Goal: Task Accomplishment & Management: Manage account settings

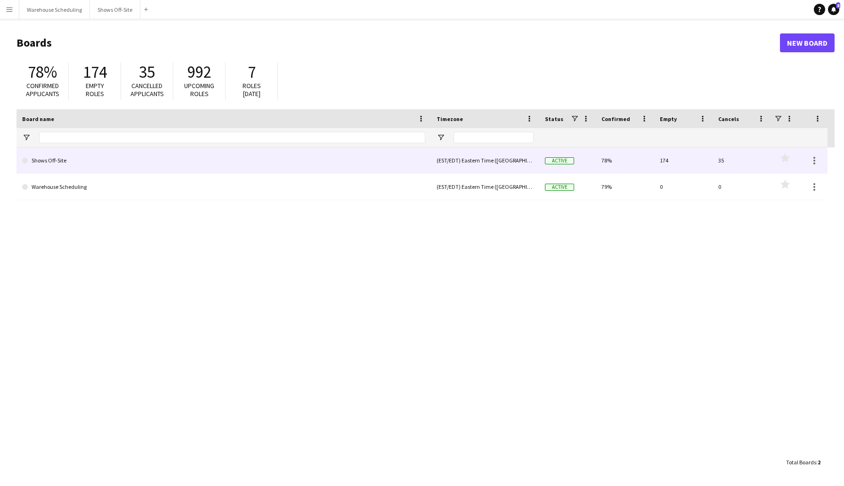
click at [128, 168] on link "Shows Off-Site" at bounding box center [223, 160] width 403 height 26
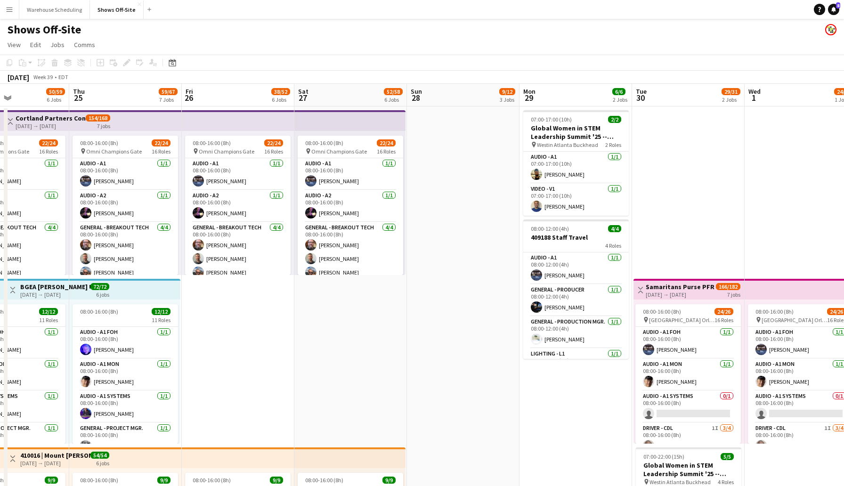
scroll to position [0, 263]
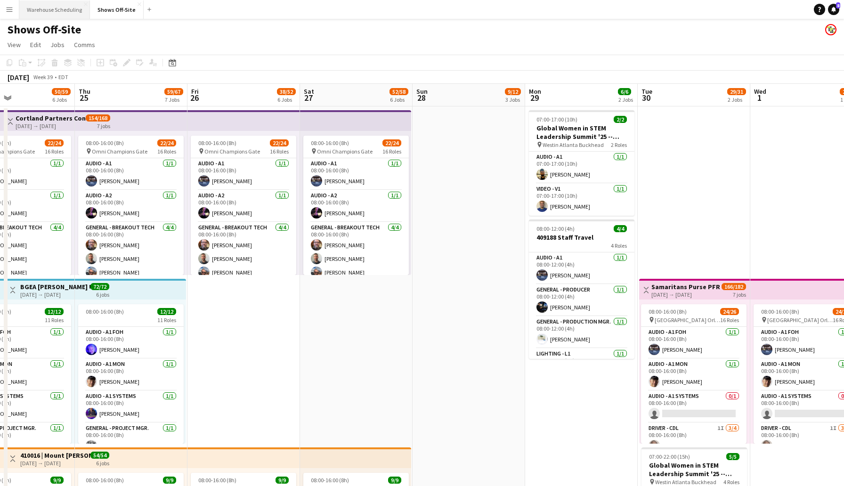
click at [57, 7] on button "Warehouse Scheduling Close" at bounding box center [54, 9] width 71 height 18
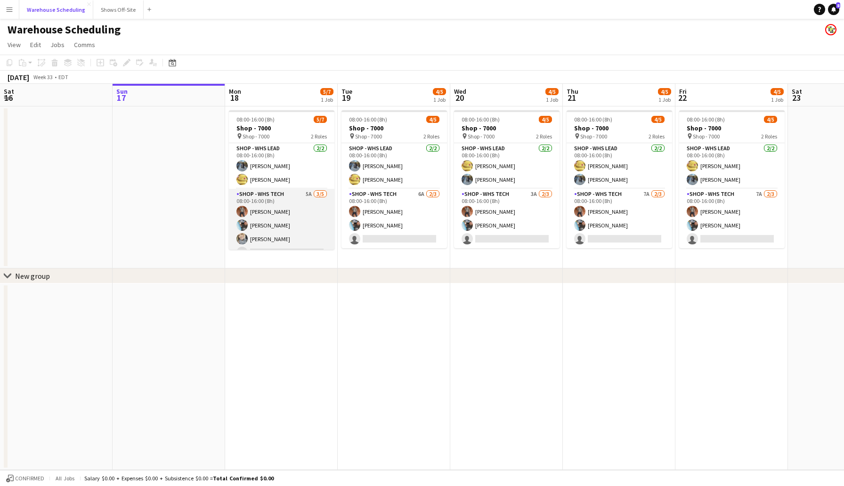
scroll to position [26, 0]
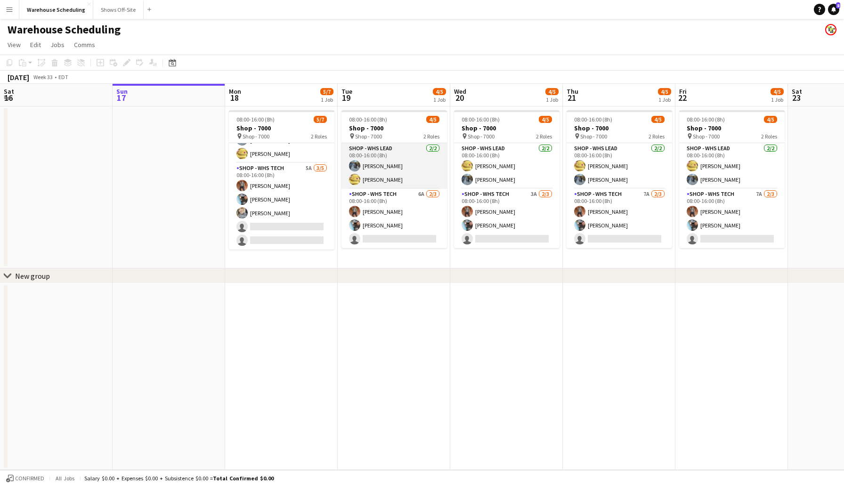
click at [342, 167] on app-card-role "Shop - WHS Lead [DATE] 08:00-16:00 (8h) [PERSON_NAME] Will [PERSON_NAME]" at bounding box center [395, 166] width 106 height 46
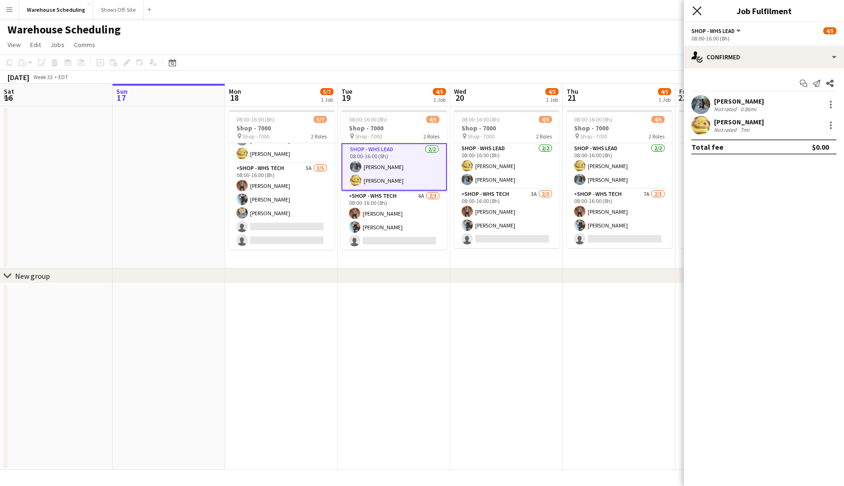
click at [696, 15] on icon "Close pop-in" at bounding box center [697, 10] width 9 height 9
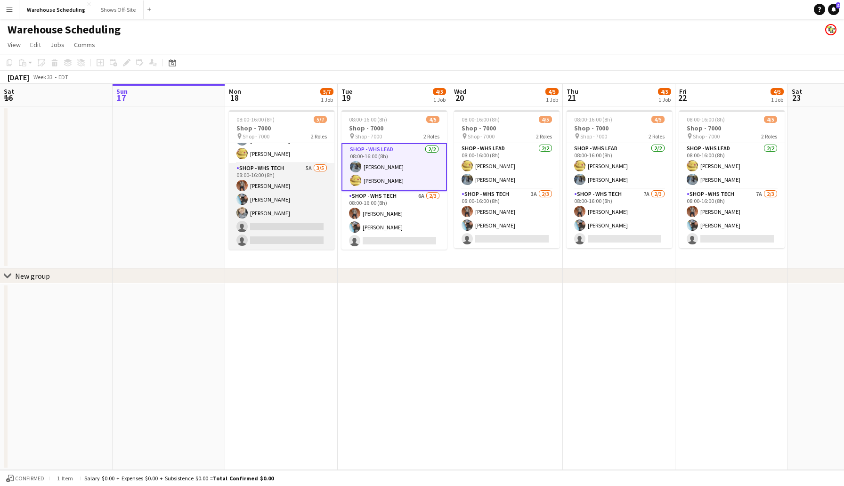
click at [286, 229] on app-card-role "Shop - WHS Tech 5A [DATE] 08:00-16:00 (8h) [PERSON_NAME] [PERSON_NAME] [PERSON_…" at bounding box center [282, 206] width 106 height 87
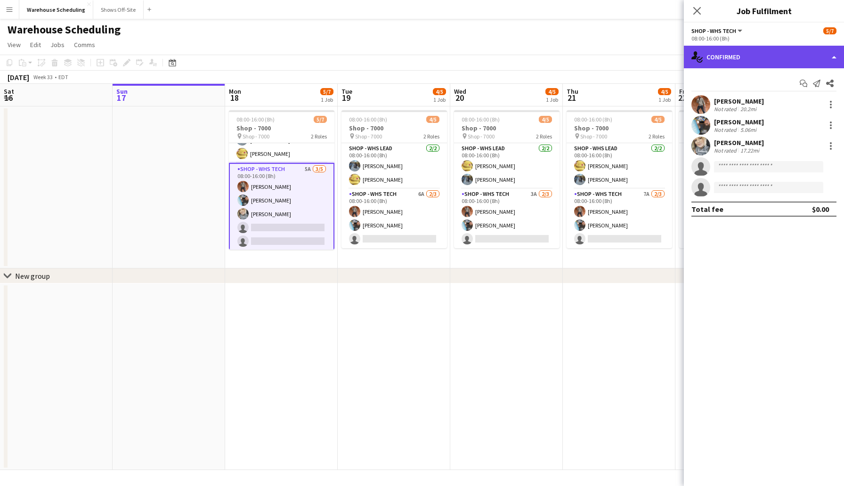
click at [744, 61] on div "single-neutral-actions-check-2 Confirmed" at bounding box center [764, 57] width 160 height 23
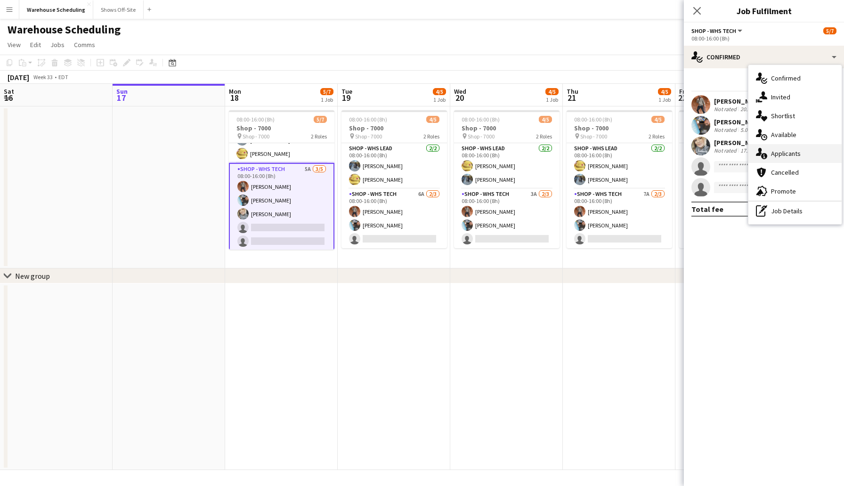
click at [783, 151] on div "single-neutral-actions-information Applicants" at bounding box center [795, 153] width 93 height 19
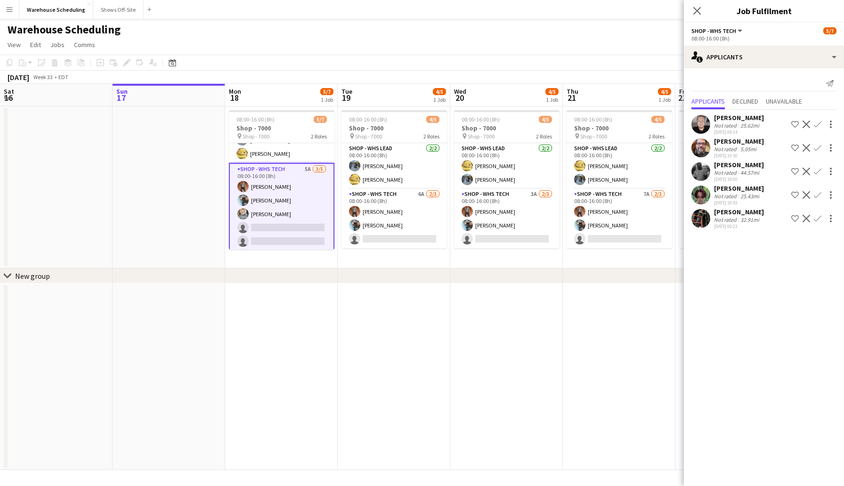
click at [819, 171] on app-icon "Confirm" at bounding box center [818, 172] width 8 height 8
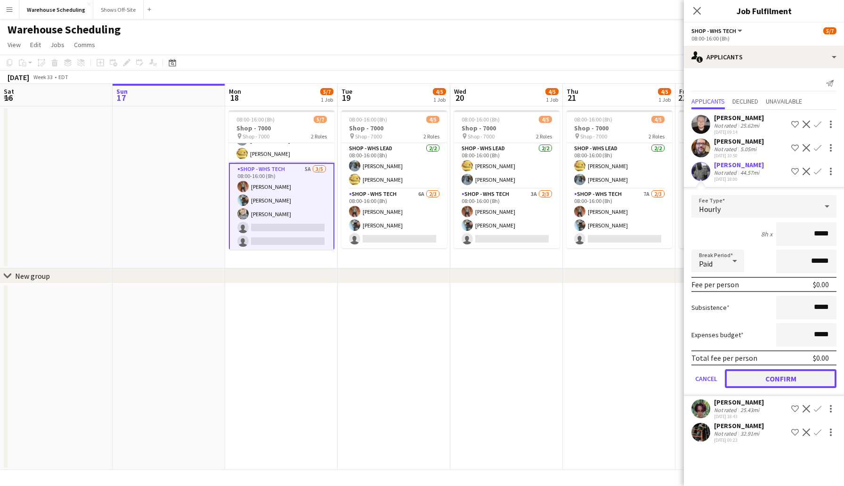
click at [782, 379] on button "Confirm" at bounding box center [781, 378] width 112 height 19
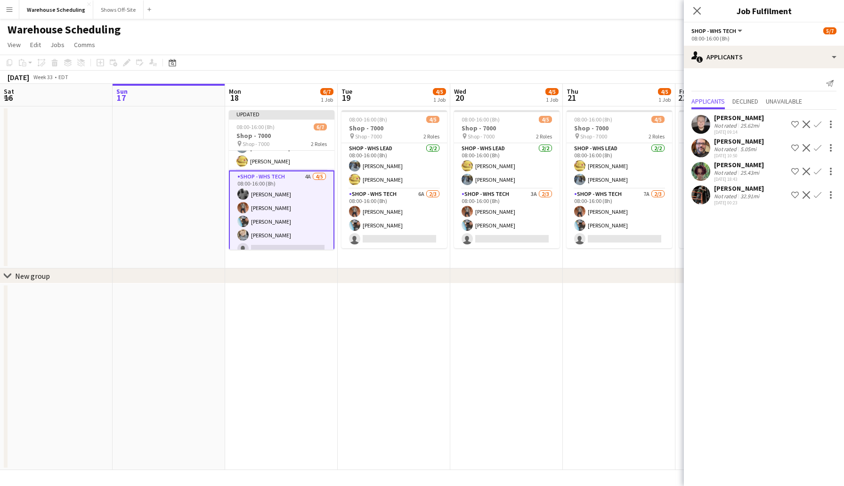
click at [694, 169] on app-user-avatar at bounding box center [701, 171] width 19 height 19
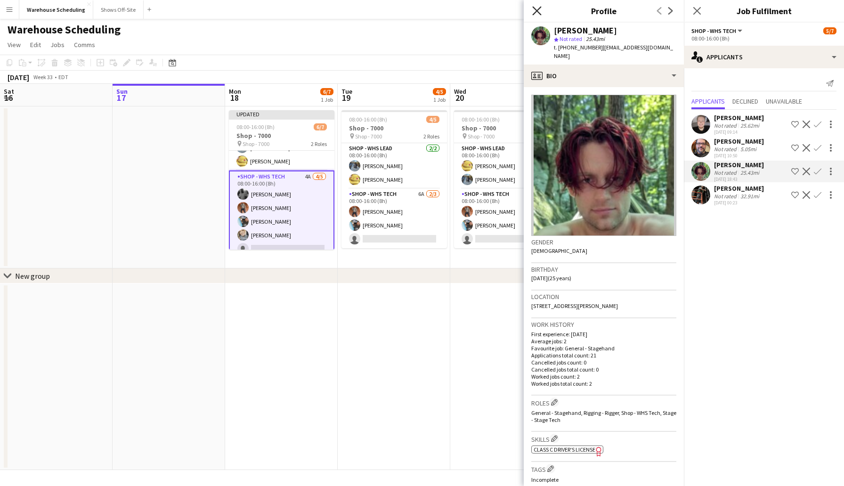
click at [538, 13] on icon "Close pop-in" at bounding box center [536, 10] width 9 height 9
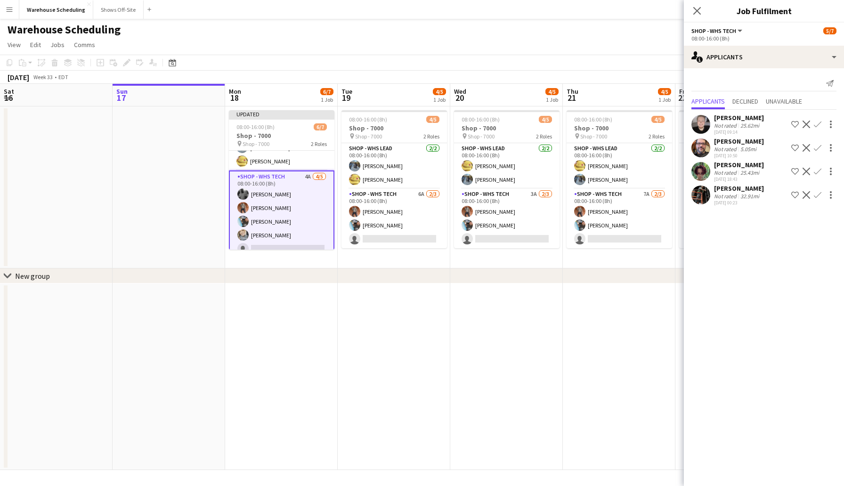
click at [806, 171] on app-icon "Decline" at bounding box center [807, 172] width 8 height 8
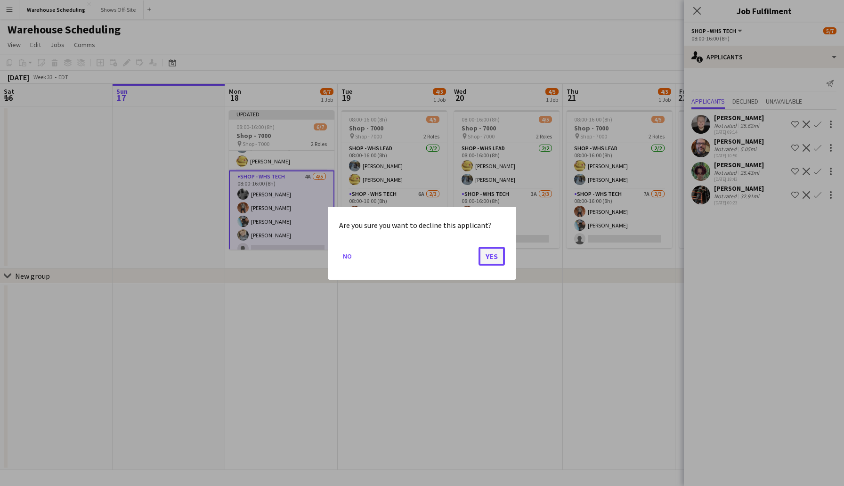
click at [497, 250] on button "Yes" at bounding box center [492, 255] width 26 height 19
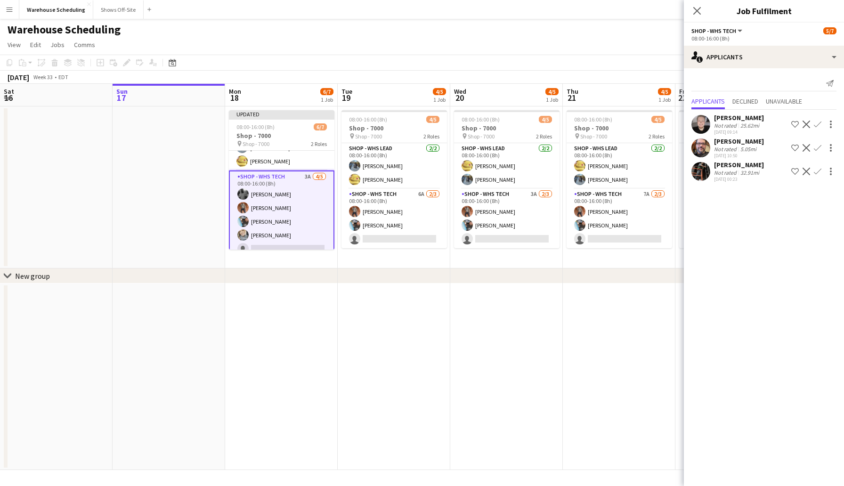
click at [808, 171] on app-icon "Decline" at bounding box center [807, 172] width 8 height 8
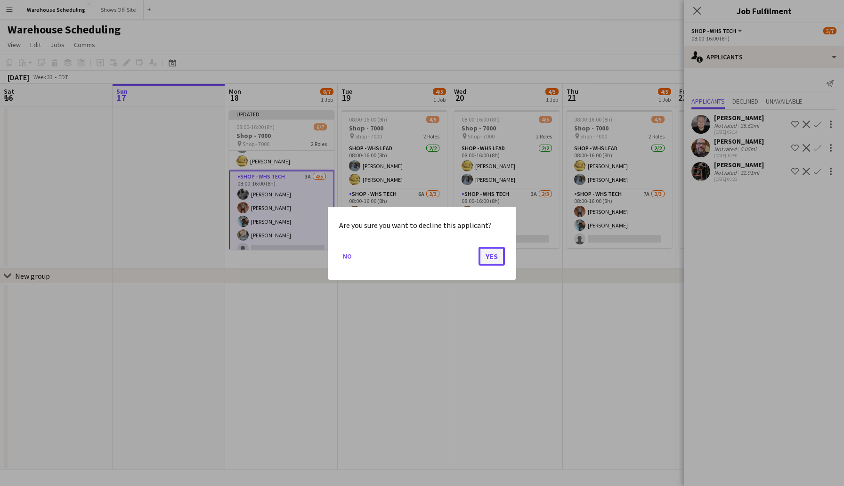
click at [494, 255] on button "Yes" at bounding box center [492, 255] width 26 height 19
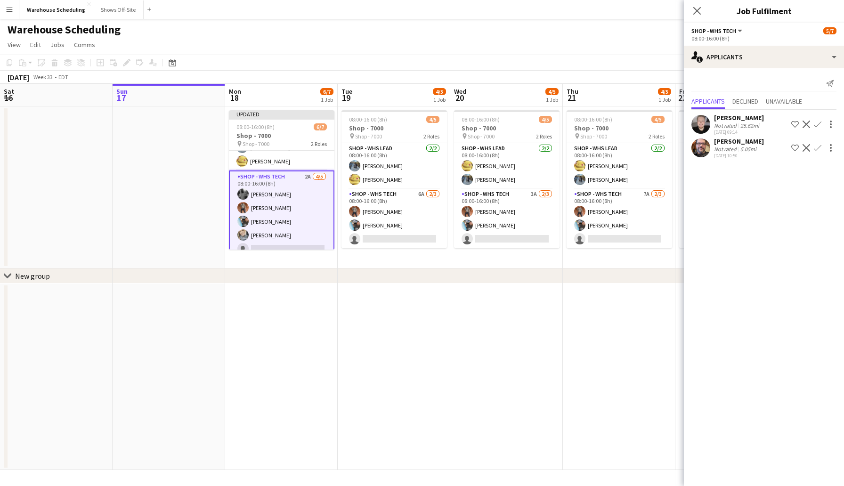
click at [808, 122] on app-icon "Decline" at bounding box center [807, 125] width 8 height 8
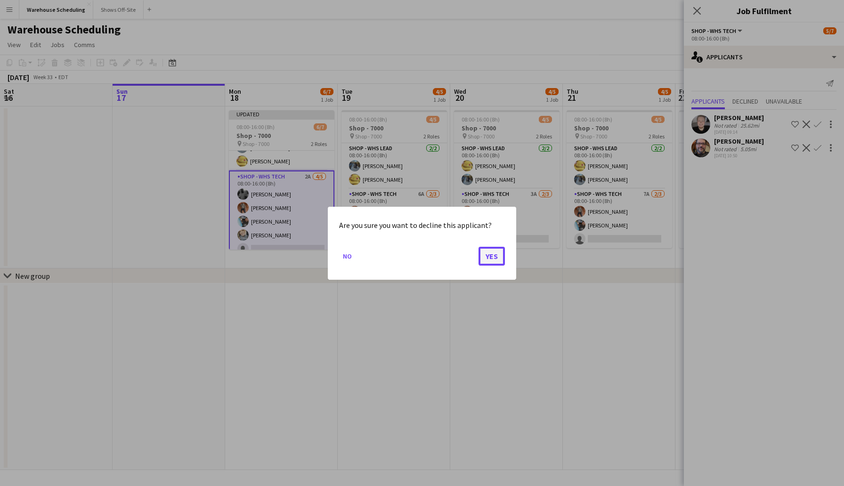
click at [487, 254] on button "Yes" at bounding box center [492, 255] width 26 height 19
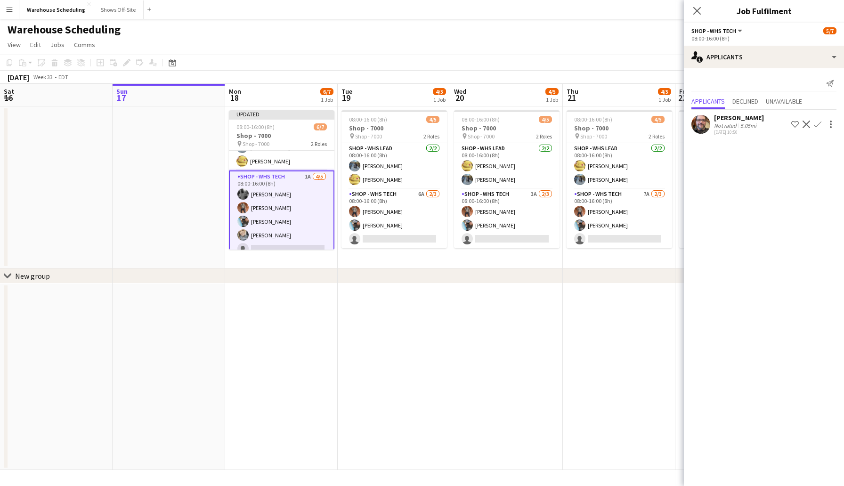
click at [817, 124] on app-icon "Confirm" at bounding box center [818, 125] width 8 height 8
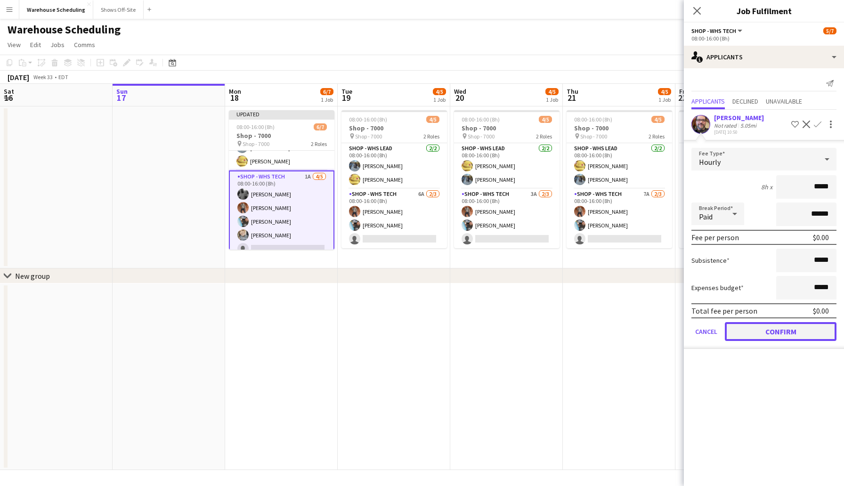
click at [759, 334] on button "Confirm" at bounding box center [781, 331] width 112 height 19
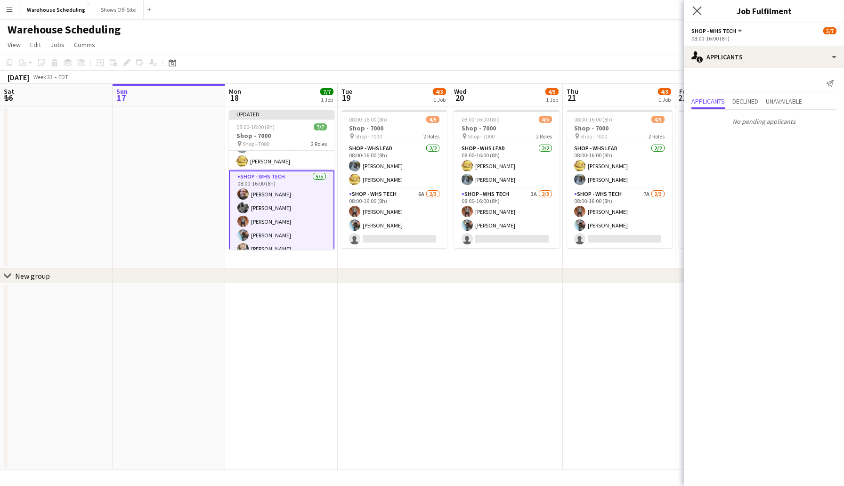
click at [703, 9] on app-icon "Close pop-in" at bounding box center [698, 11] width 14 height 14
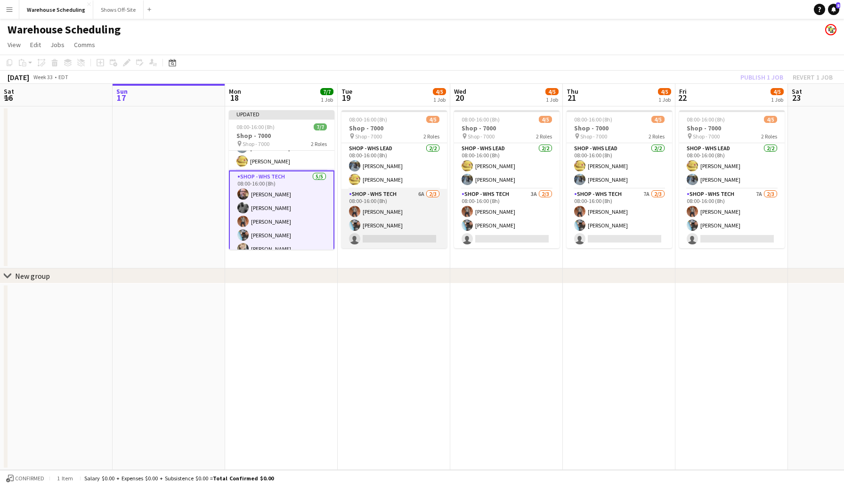
click at [391, 242] on app-card-role "Shop - WHS Tech 6A [DATE] 08:00-16:00 (8h) [PERSON_NAME] [PERSON_NAME] single-n…" at bounding box center [395, 218] width 106 height 59
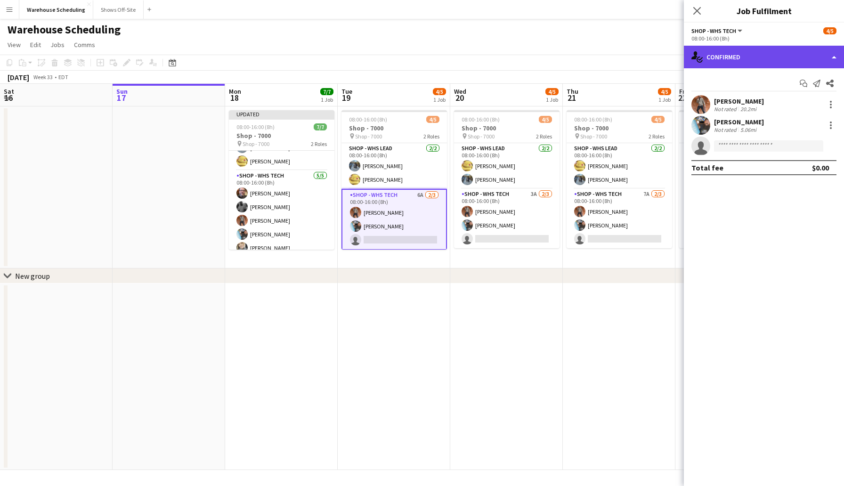
click at [773, 67] on div "single-neutral-actions-check-2 Confirmed" at bounding box center [764, 57] width 160 height 23
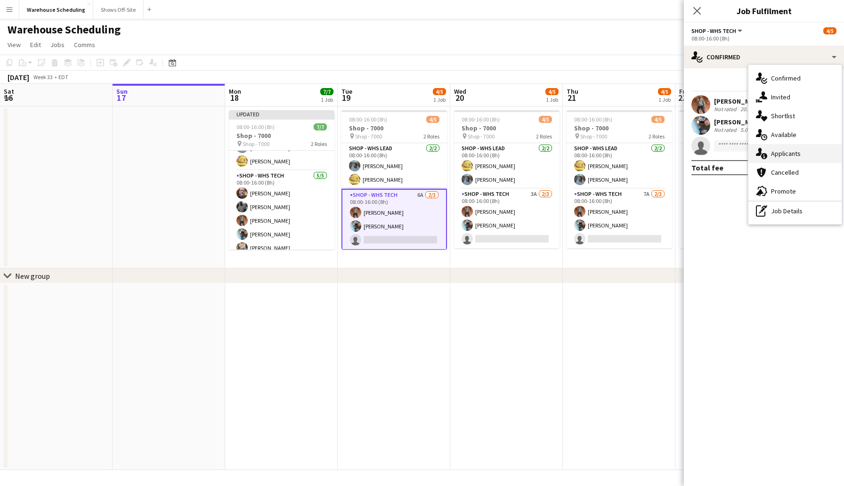
click at [790, 152] on div "single-neutral-actions-information Applicants" at bounding box center [795, 153] width 93 height 19
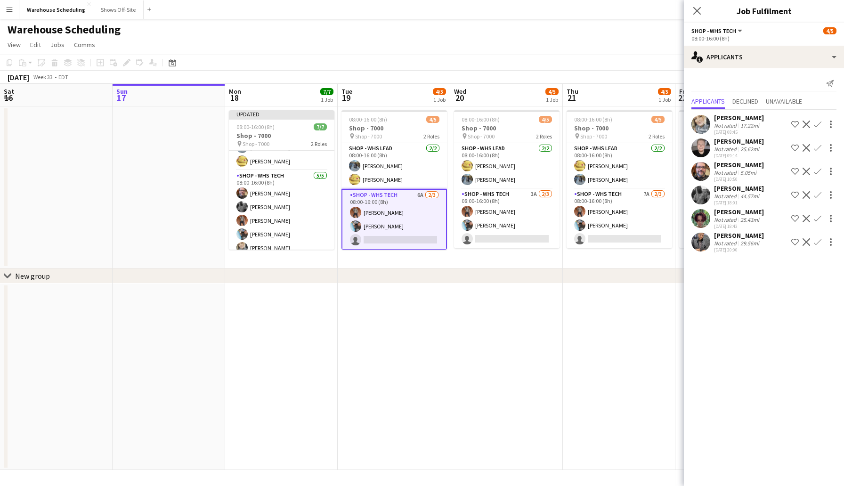
click at [819, 172] on app-icon "Confirm" at bounding box center [818, 172] width 8 height 8
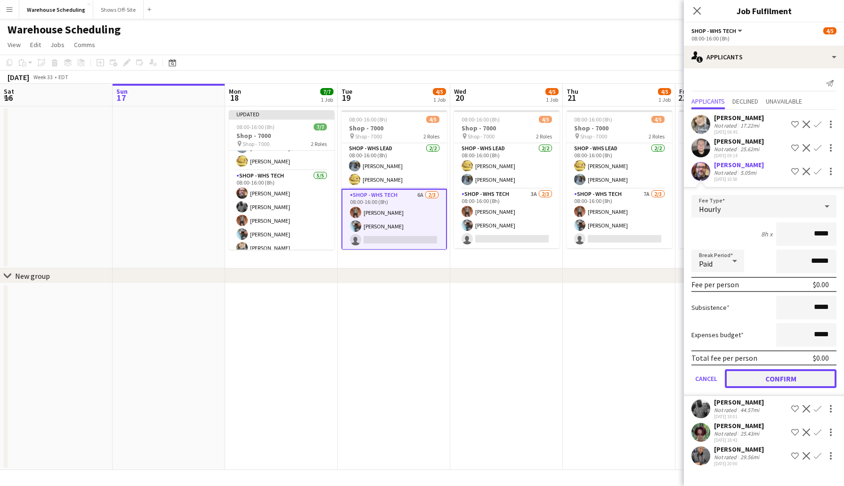
click at [804, 376] on button "Confirm" at bounding box center [781, 378] width 112 height 19
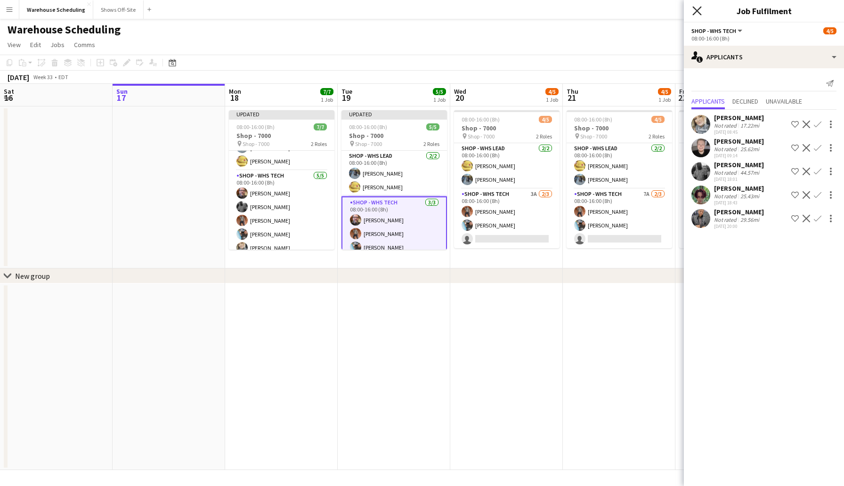
click at [700, 15] on icon at bounding box center [697, 10] width 9 height 9
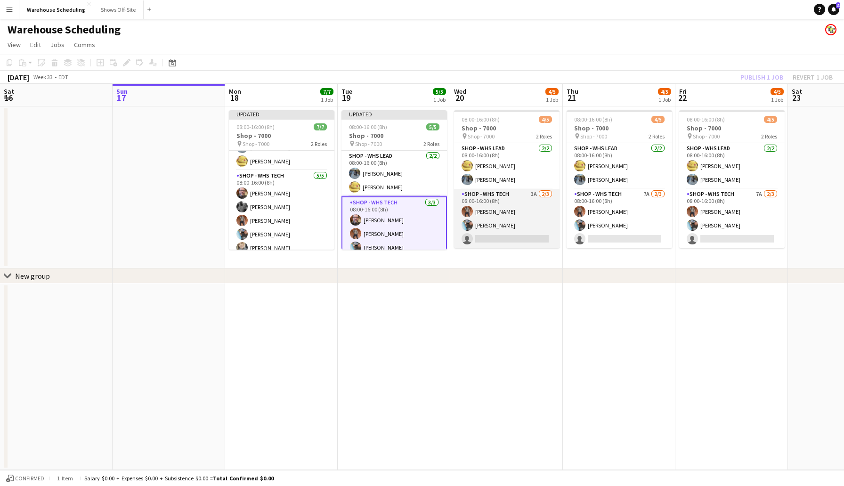
click at [523, 236] on app-card-role "Shop - WHS Tech 3A [DATE] 08:00-16:00 (8h) [PERSON_NAME] [PERSON_NAME] single-n…" at bounding box center [507, 218] width 106 height 59
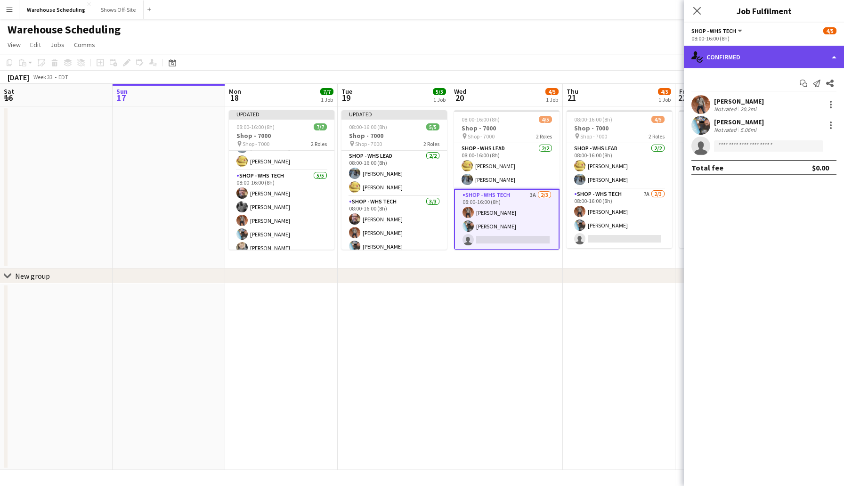
click at [740, 58] on div "single-neutral-actions-check-2 Confirmed" at bounding box center [764, 57] width 160 height 23
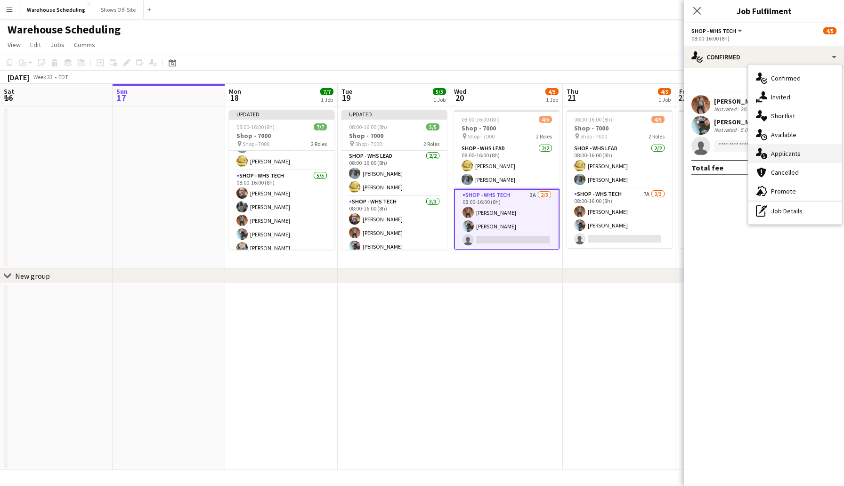
click at [798, 150] on div "single-neutral-actions-information Applicants" at bounding box center [795, 153] width 93 height 19
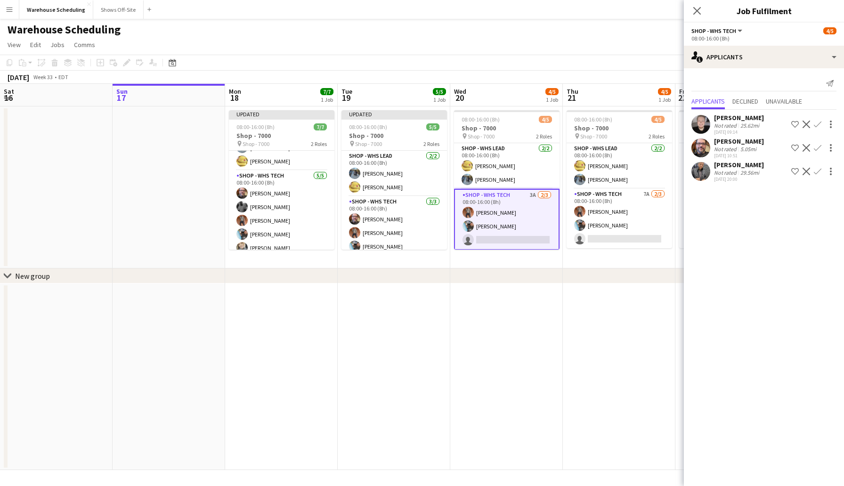
click at [818, 145] on app-icon "Confirm" at bounding box center [818, 148] width 8 height 8
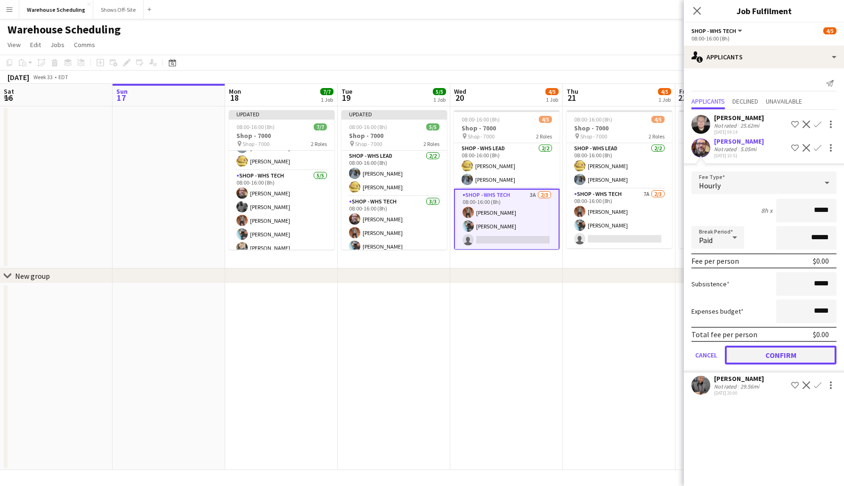
click at [768, 346] on button "Confirm" at bounding box center [781, 355] width 112 height 19
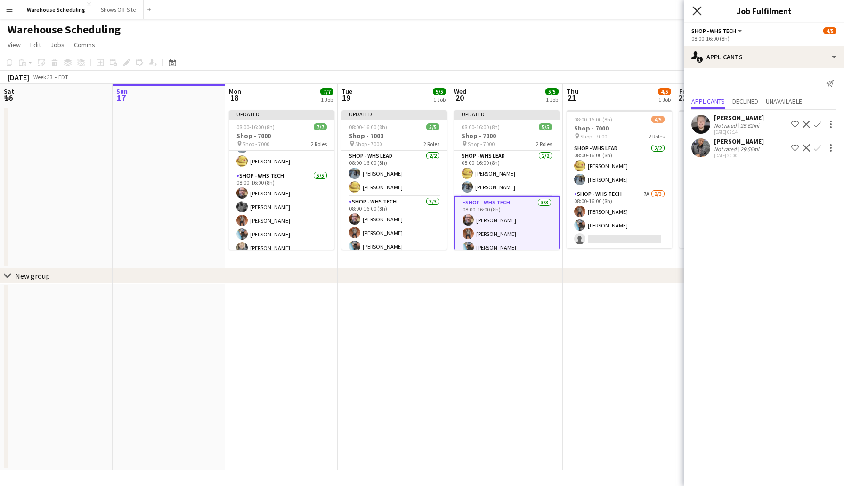
click at [695, 8] on icon "Close pop-in" at bounding box center [697, 10] width 9 height 9
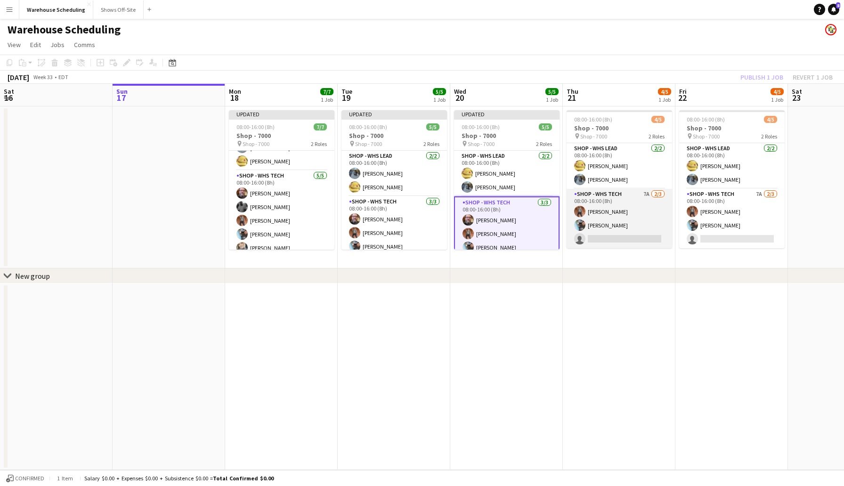
click at [615, 238] on app-card-role "Shop - WHS Tech 7A [DATE] 08:00-16:00 (8h) [PERSON_NAME] [PERSON_NAME] single-n…" at bounding box center [620, 218] width 106 height 59
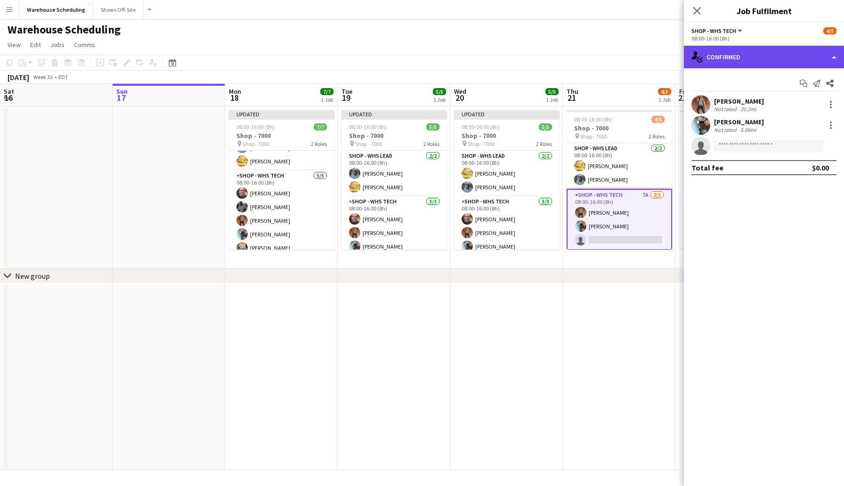
click at [772, 50] on div "single-neutral-actions-check-2 Confirmed" at bounding box center [764, 57] width 160 height 23
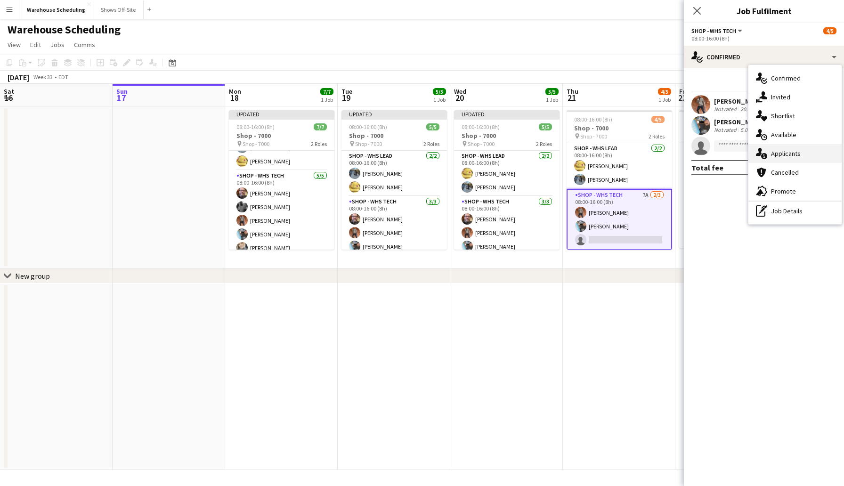
click at [783, 156] on div "single-neutral-actions-information Applicants" at bounding box center [795, 153] width 93 height 19
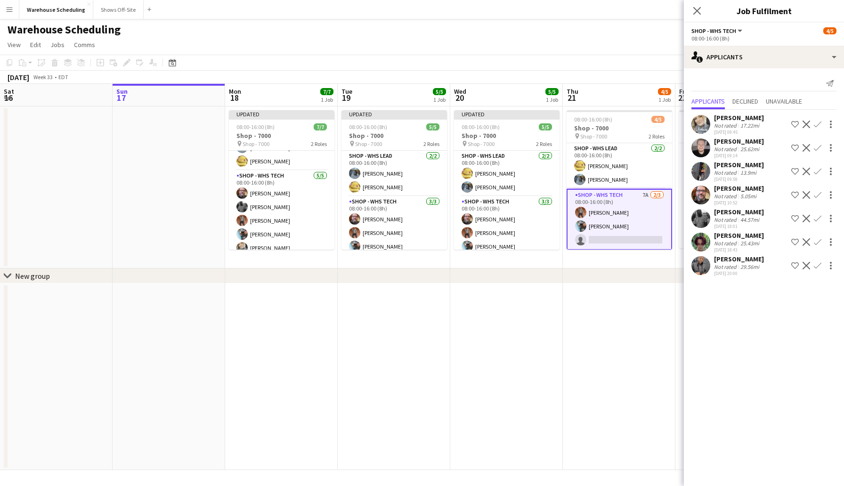
click at [816, 171] on app-icon "Confirm" at bounding box center [818, 172] width 8 height 8
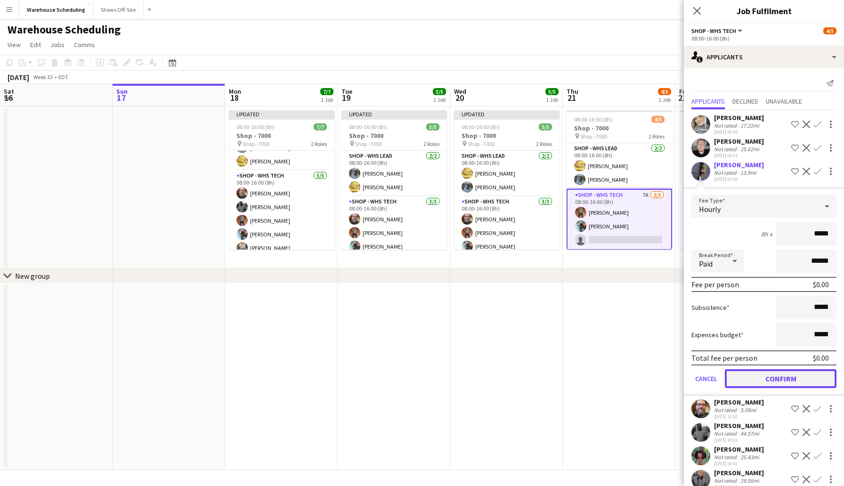
click at [773, 381] on button "Confirm" at bounding box center [781, 378] width 112 height 19
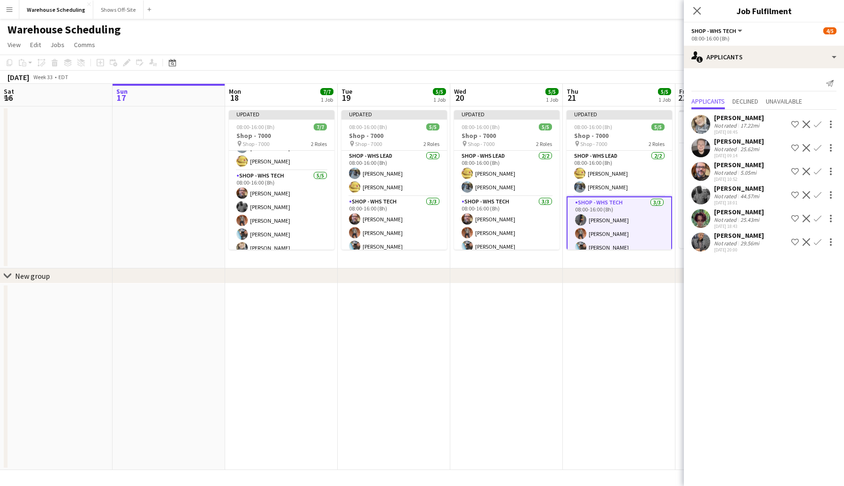
click at [694, 4] on div "Close pop-in" at bounding box center [697, 11] width 26 height 22
click at [696, 10] on icon at bounding box center [698, 11] width 8 height 8
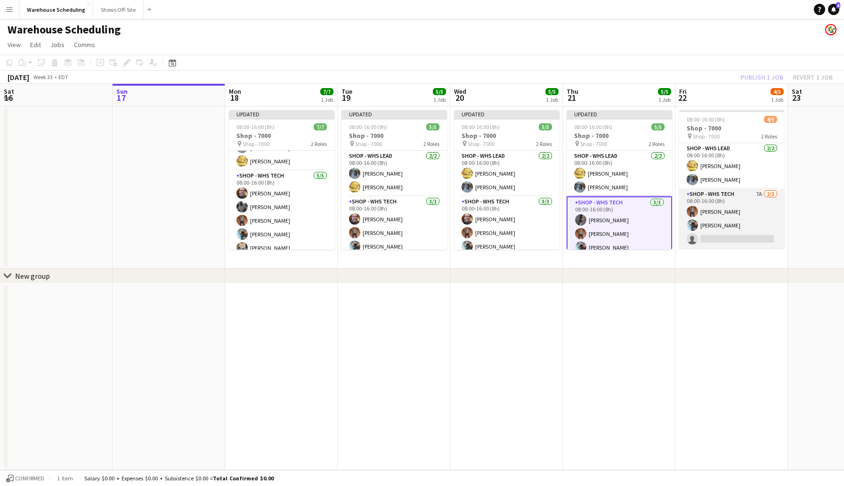
click at [731, 239] on app-card-role "Shop - WHS Tech 7A [DATE] 08:00-16:00 (8h) [PERSON_NAME] [PERSON_NAME] single-n…" at bounding box center [732, 218] width 106 height 59
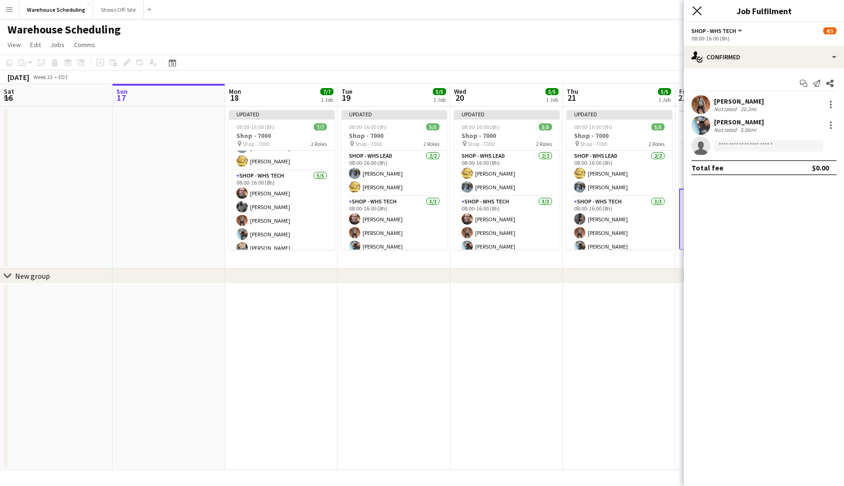
click at [697, 8] on icon "Close pop-in" at bounding box center [697, 10] width 9 height 9
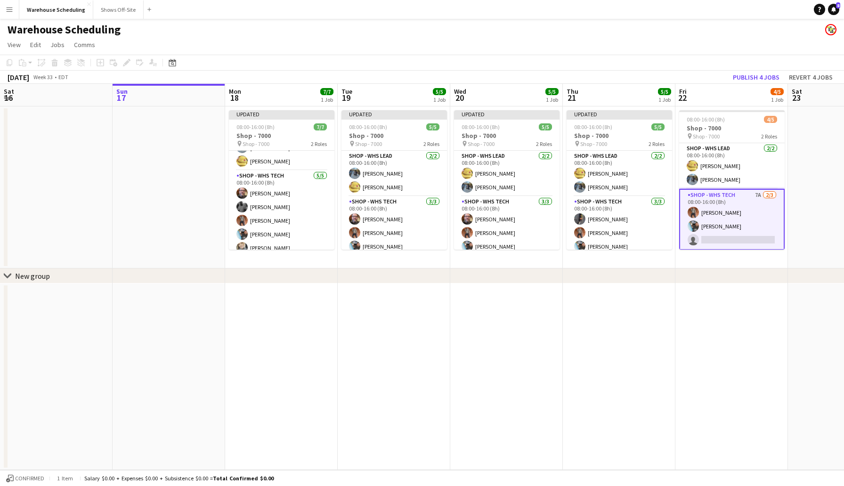
click at [694, 69] on app-toolbar "Copy Paste Paste Command V Paste with crew Command Shift V Paste linked Job [GE…" at bounding box center [422, 63] width 844 height 16
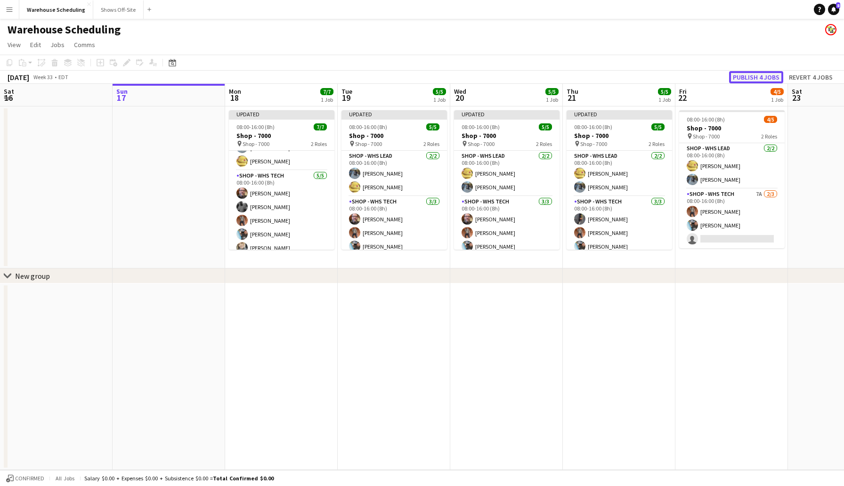
click at [751, 77] on button "Publish 4 jobs" at bounding box center [756, 77] width 54 height 12
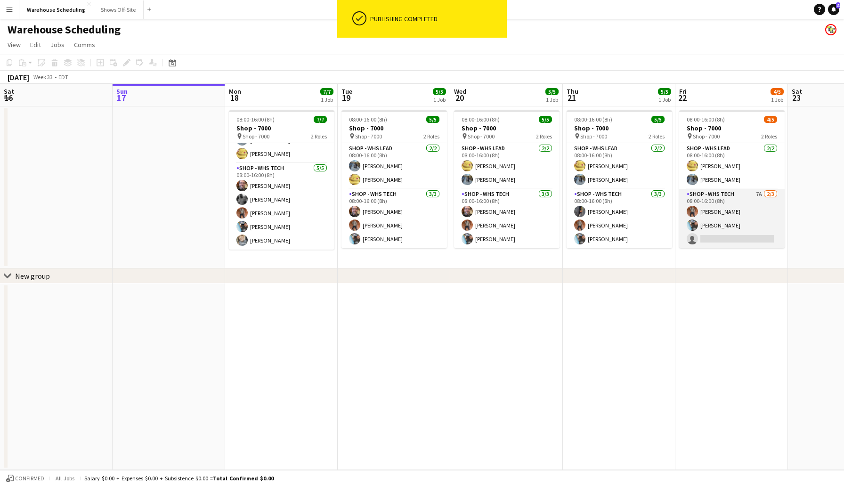
click at [716, 233] on app-card-role "Shop - WHS Tech 7A [DATE] 08:00-16:00 (8h) [PERSON_NAME] [PERSON_NAME] single-n…" at bounding box center [732, 218] width 106 height 59
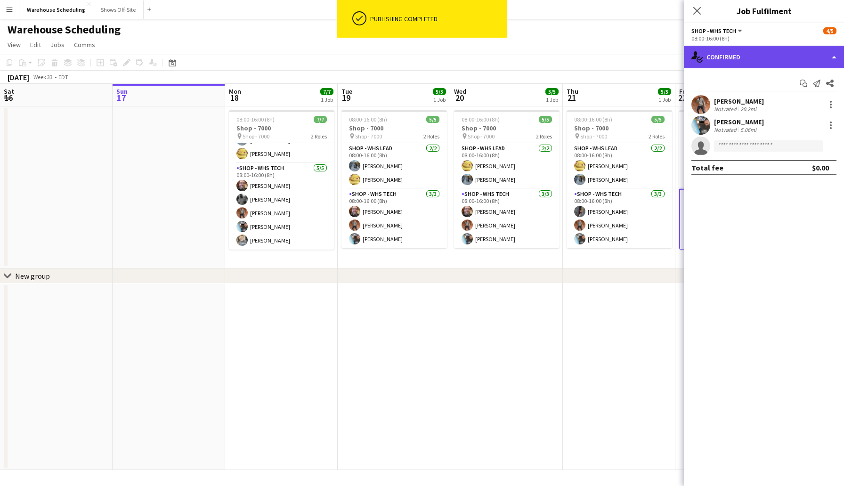
click at [721, 68] on div "single-neutral-actions-check-2 Confirmed" at bounding box center [764, 57] width 160 height 23
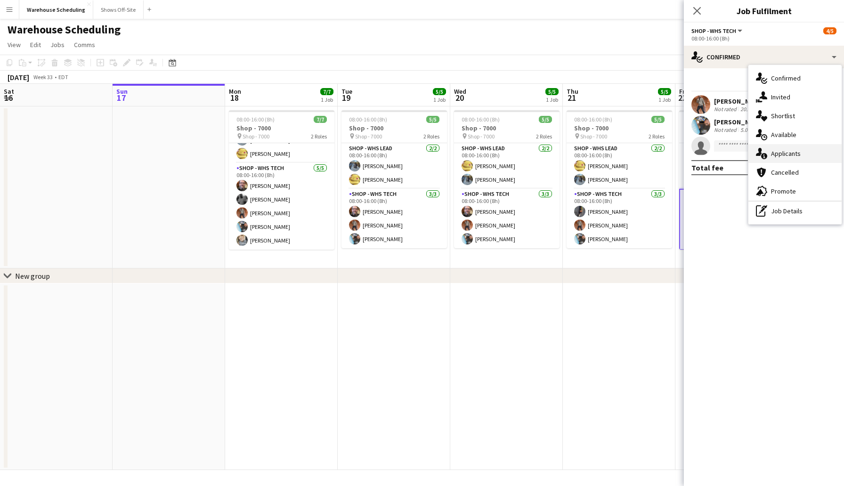
click at [791, 157] on div "single-neutral-actions-information Applicants" at bounding box center [795, 153] width 93 height 19
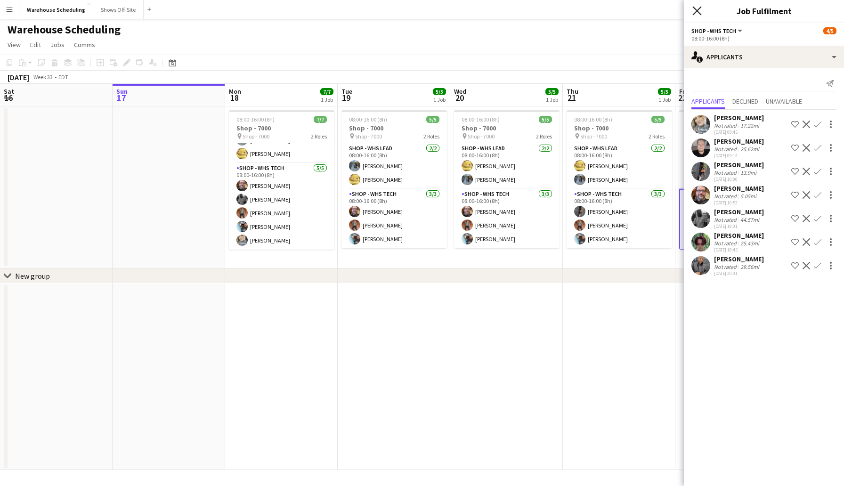
click at [694, 14] on icon at bounding box center [697, 10] width 9 height 9
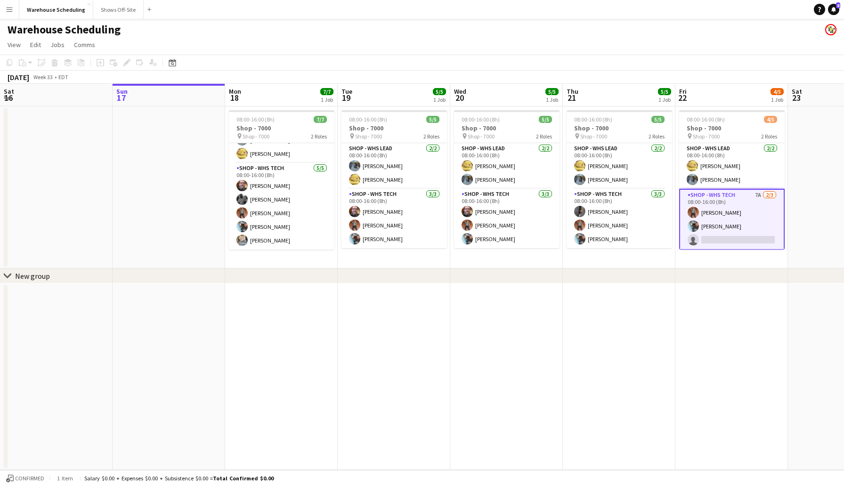
click at [473, 53] on app-page-menu "View Day view expanded Day view collapsed Month view Date picker Jump to [DATE]…" at bounding box center [422, 46] width 844 height 18
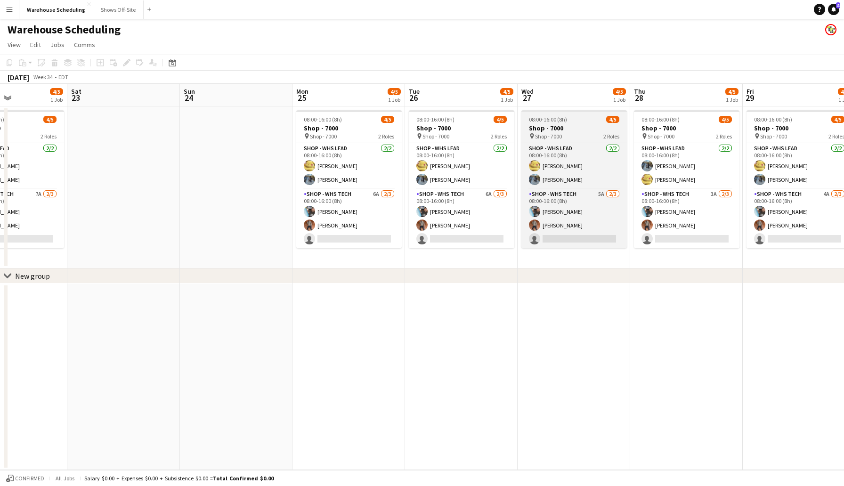
scroll to position [0, 390]
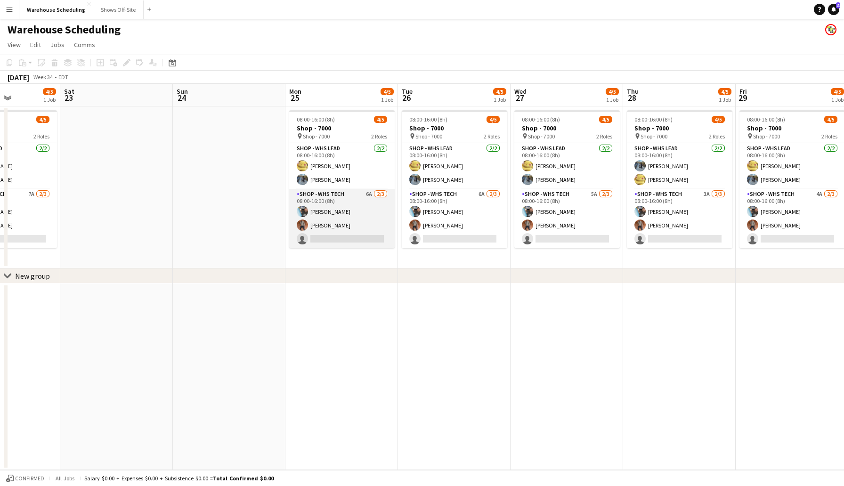
click at [327, 241] on app-card-role "Shop - WHS Tech 6A [DATE] 08:00-16:00 (8h) [PERSON_NAME] [PERSON_NAME] single-n…" at bounding box center [342, 218] width 106 height 59
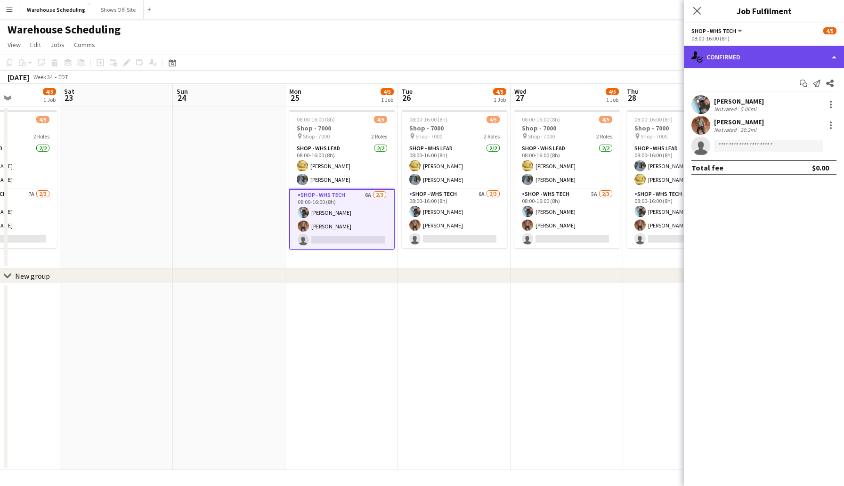
click at [781, 56] on div "single-neutral-actions-check-2 Confirmed" at bounding box center [764, 57] width 160 height 23
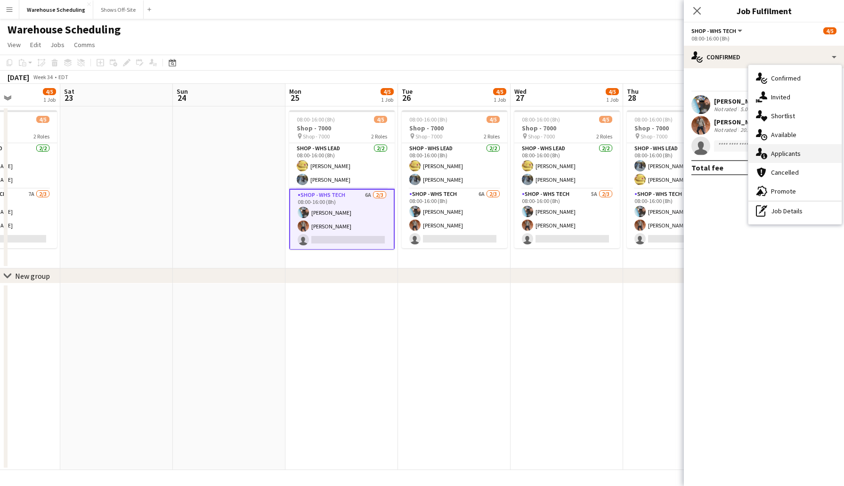
click at [791, 148] on div "single-neutral-actions-information Applicants" at bounding box center [795, 153] width 93 height 19
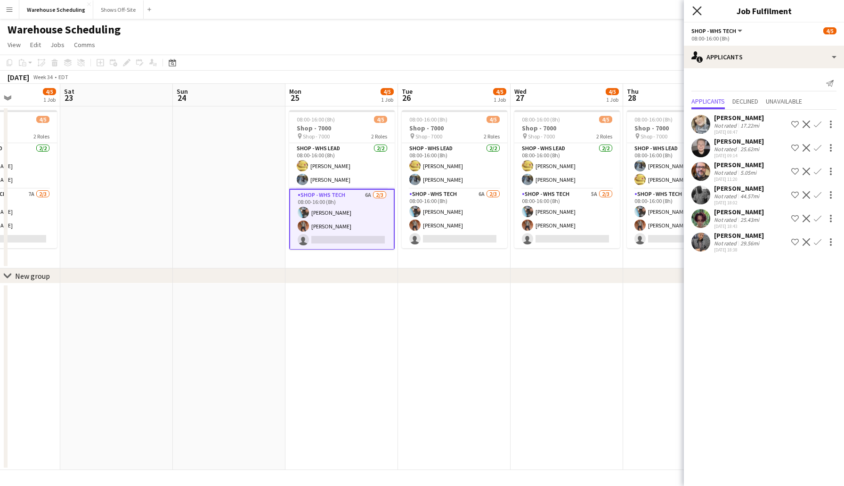
click at [693, 15] on icon at bounding box center [697, 10] width 9 height 9
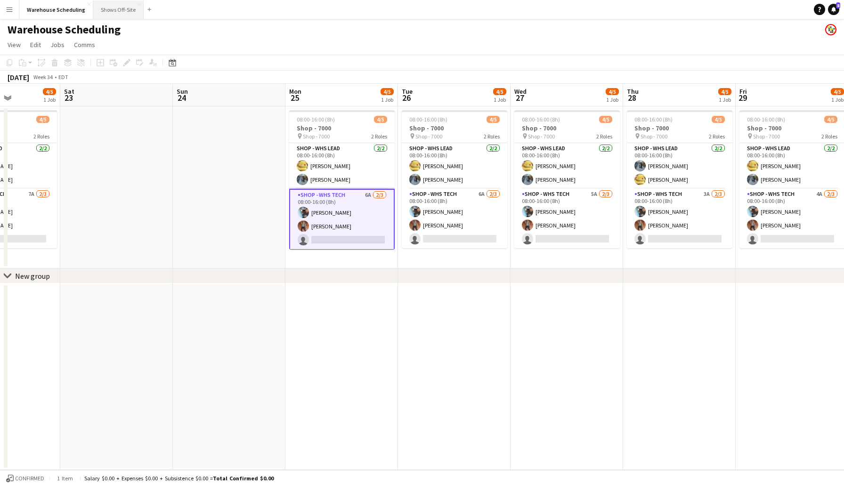
click at [114, 7] on button "Shows Off-Site Close" at bounding box center [118, 9] width 50 height 18
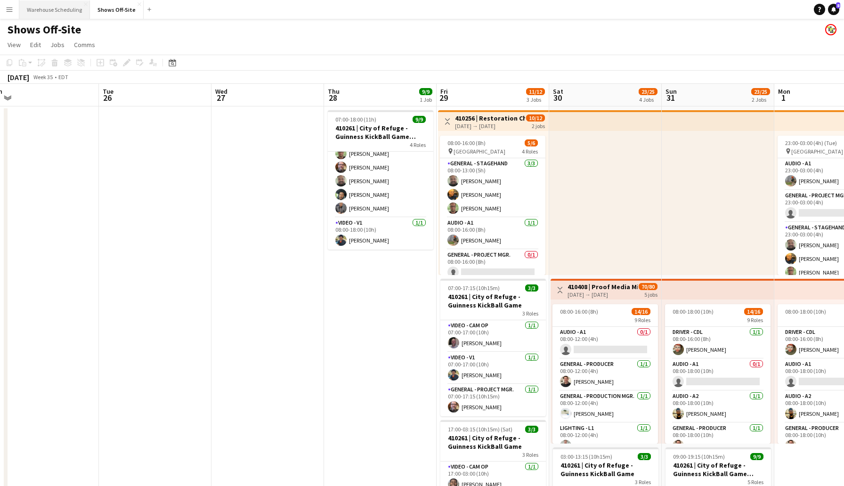
click at [61, 7] on button "Warehouse Scheduling Close" at bounding box center [54, 9] width 71 height 18
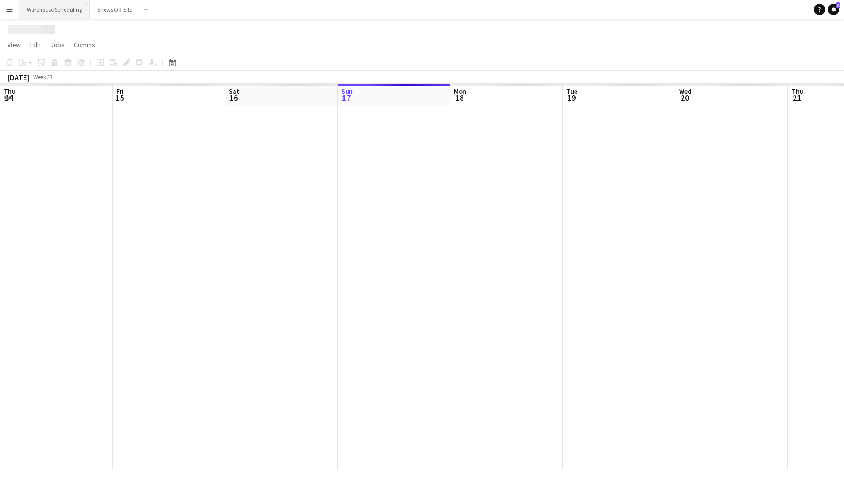
scroll to position [0, 225]
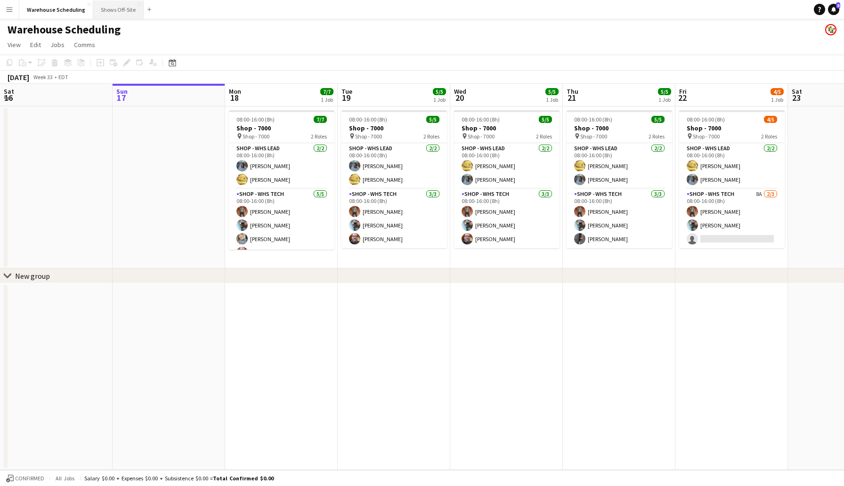
click at [111, 7] on button "Shows Off-Site Close" at bounding box center [118, 9] width 50 height 18
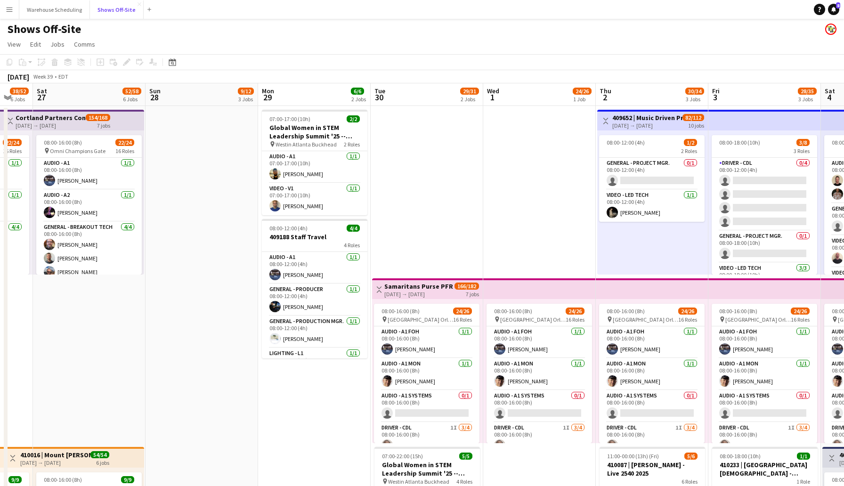
scroll to position [3, 0]
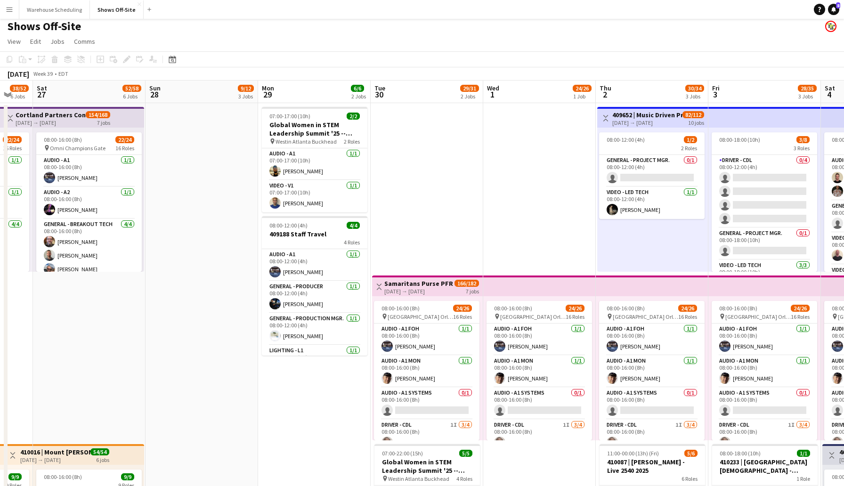
click at [418, 73] on div "[DATE] Week 39 • EDT" at bounding box center [422, 73] width 844 height 13
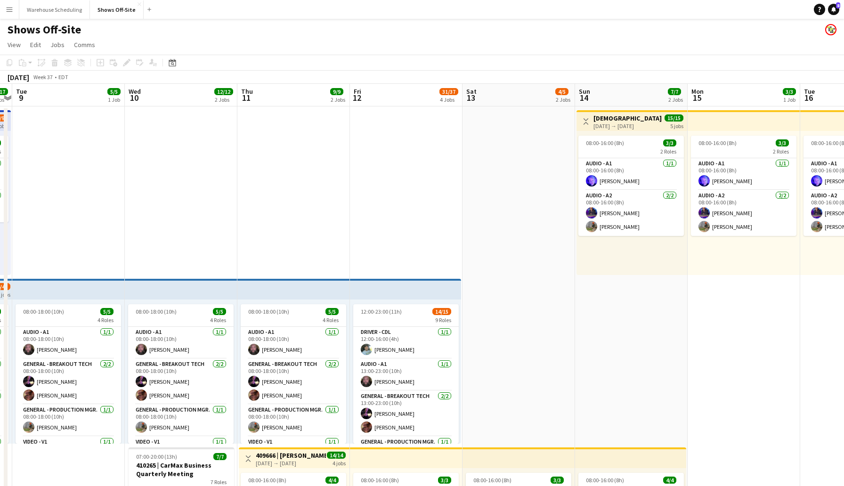
scroll to position [0, 326]
